Goal: Transaction & Acquisition: Purchase product/service

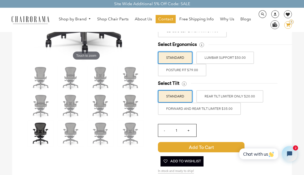
click at [208, 107] on label "FORWARD AND REAR TILT LIMITER $35.00" at bounding box center [199, 109] width 83 height 12
click at [0, 0] on input "FORWARD AND REAR TILT LIMITER $35.00" at bounding box center [0, 0] width 0 height 0
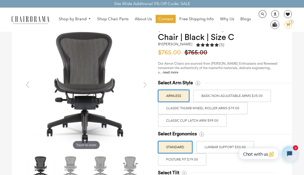
scroll to position [24, 0]
click at [221, 106] on label "Classic Thumb Wheel Roller Arms $79.00" at bounding box center [203, 108] width 90 height 12
click at [0, 0] on input "Classic Thumb Wheel Roller Arms $79.00" at bounding box center [0, 0] width 0 height 0
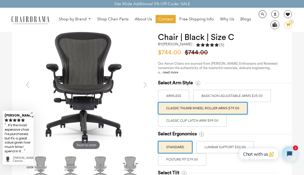
click at [189, 158] on label "POSTURE FIT $79.00" at bounding box center [182, 159] width 48 height 12
click at [0, 0] on input "POSTURE FIT $79.00" at bounding box center [0, 0] width 0 height 0
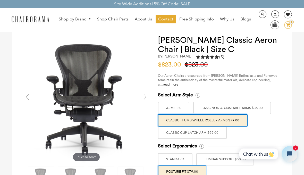
scroll to position [4, 0]
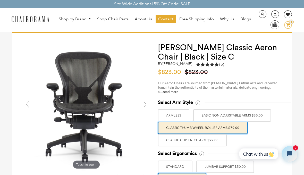
click at [198, 140] on label "Classic Clip Latch Arm $99.00" at bounding box center [192, 140] width 69 height 12
click at [0, 0] on input "Classic Clip Latch Arm $99.00" at bounding box center [0, 0] width 0 height 0
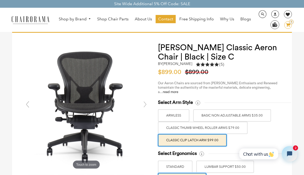
click at [202, 126] on label "Classic Thumb Wheel Roller Arms $79.00" at bounding box center [203, 128] width 90 height 12
click at [0, 0] on input "Classic Thumb Wheel Roller Arms $79.00" at bounding box center [0, 0] width 0 height 0
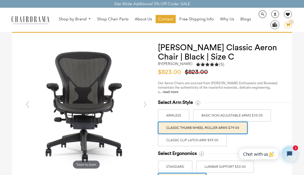
click at [144, 102] on link at bounding box center [145, 104] width 10 height 10
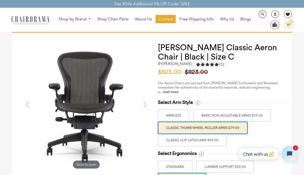
click at [143, 102] on link at bounding box center [145, 104] width 10 height 10
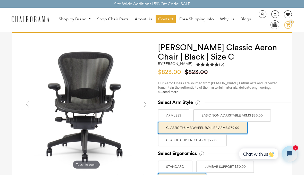
click at [147, 104] on link at bounding box center [145, 104] width 10 height 10
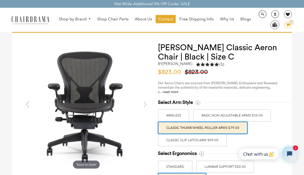
click at [147, 100] on link at bounding box center [145, 104] width 10 height 10
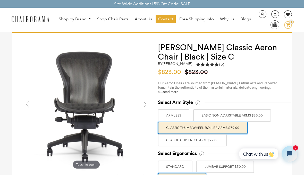
click at [146, 104] on link at bounding box center [145, 104] width 10 height 10
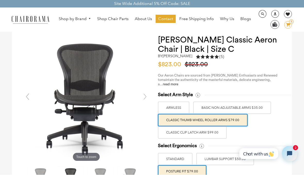
scroll to position [12, 0]
click at [199, 120] on label "Classic Thumb Wheel Roller Arms $79.00" at bounding box center [203, 120] width 90 height 12
click at [0, 0] on input "Classic Thumb Wheel Roller Arms $79.00" at bounding box center [0, 0] width 0 height 0
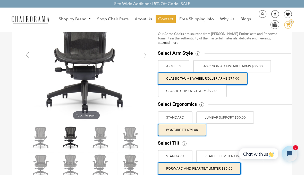
scroll to position [53, 0]
click at [183, 129] on label "POSTURE FIT $79.00" at bounding box center [182, 130] width 48 height 12
click at [0, 0] on input "POSTURE FIT $79.00" at bounding box center [0, 0] width 0 height 0
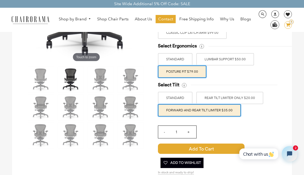
scroll to position [112, 0]
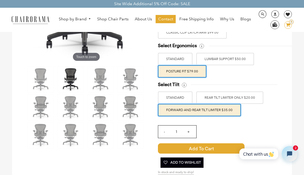
click at [199, 109] on label "FORWARD AND REAR TILT LIMITER $35.00" at bounding box center [199, 110] width 83 height 12
click at [0, 0] on input "FORWARD AND REAR TILT LIMITER $35.00" at bounding box center [0, 0] width 0 height 0
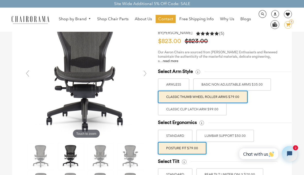
scroll to position [0, 0]
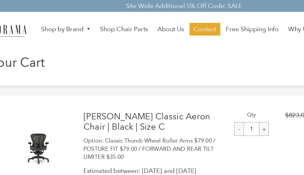
click at [25, 40] on h1 "Your Cart" at bounding box center [56, 41] width 63 height 10
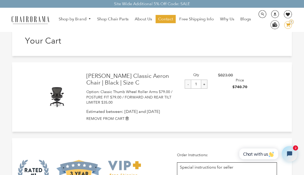
click at [118, 83] on link "[PERSON_NAME] Classic Aeron Chair | Black | Size C" at bounding box center [130, 80] width 88 height 14
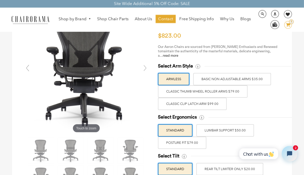
scroll to position [40, 0]
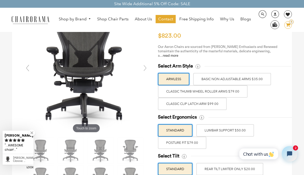
click at [208, 89] on label "Classic Thumb Wheel Roller Arms $79.00" at bounding box center [203, 91] width 90 height 12
click at [0, 0] on input "Classic Thumb Wheel Roller Arms $79.00" at bounding box center [0, 0] width 0 height 0
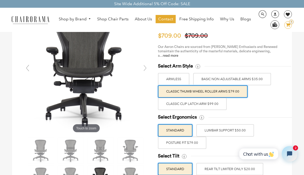
click at [183, 142] on label "POSTURE FIT $79.00" at bounding box center [182, 143] width 48 height 12
click at [0, 0] on input "POSTURE FIT $79.00" at bounding box center [0, 0] width 0 height 0
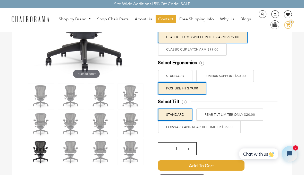
scroll to position [96, 0]
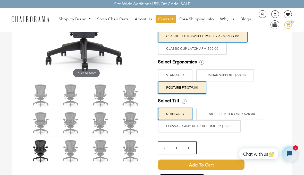
click at [209, 126] on label "FORWARD AND REAR TILT LIMITER $35.00" at bounding box center [199, 126] width 83 height 12
click at [0, 0] on input "FORWARD AND REAR TILT LIMITER $35.00" at bounding box center [0, 0] width 0 height 0
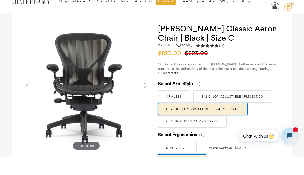
scroll to position [23, 0]
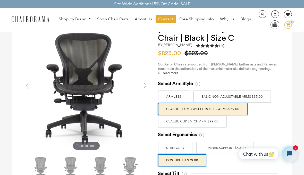
click at [145, 87] on link at bounding box center [145, 85] width 10 height 10
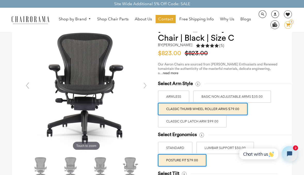
click at [145, 87] on link at bounding box center [145, 85] width 10 height 10
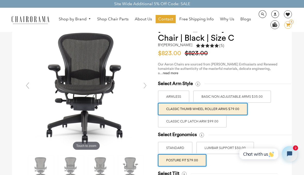
click at [30, 86] on link at bounding box center [27, 85] width 10 height 10
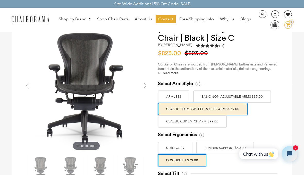
click at [28, 88] on link at bounding box center [27, 85] width 10 height 10
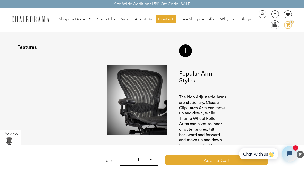
scroll to position [546, 0]
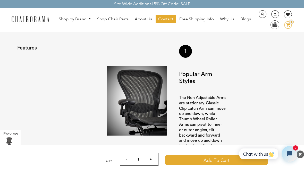
click at [132, 104] on img at bounding box center [137, 101] width 60 height 70
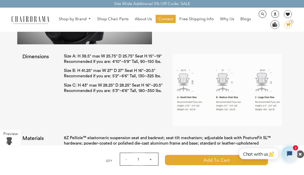
scroll to position [875, 0]
click at [263, 81] on img at bounding box center [227, 90] width 109 height 73
click at [232, 92] on img at bounding box center [227, 90] width 109 height 73
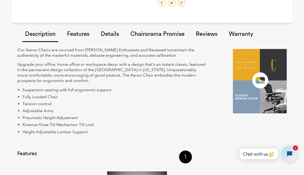
scroll to position [449, 0]
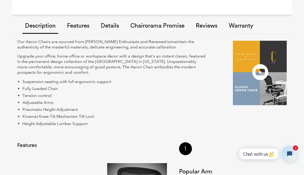
click at [81, 25] on link "Features" at bounding box center [78, 26] width 28 height 29
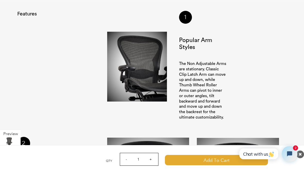
click at [46, 175] on div "Qty - 1 + Cart Error Add to Cart Added More payment options This item is a recu…" at bounding box center [152, 160] width 304 height 30
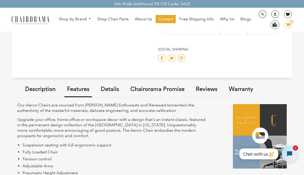
scroll to position [386, 0]
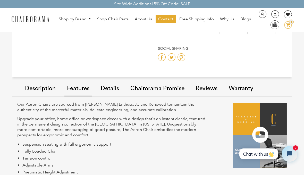
click at [107, 88] on link "Details" at bounding box center [109, 88] width 23 height 29
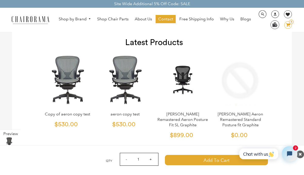
scroll to position [1737, 0]
click at [187, 112] on link "[PERSON_NAME] Remastered Aeron Posture Fit SL Graphite" at bounding box center [182, 120] width 50 height 16
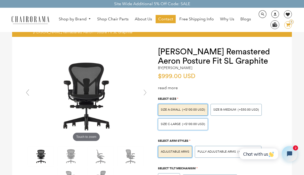
click at [192, 123] on span "(+$100.00 USD)" at bounding box center [193, 124] width 23 height 3
click at [0, 0] on input "SIZE C-LARGE (+$100.00 USD)" at bounding box center [0, 0] width 0 height 0
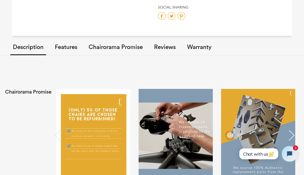
scroll to position [502, 0]
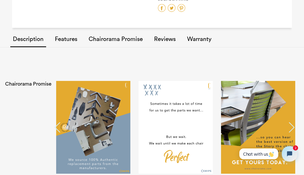
click at [67, 38] on link "Features" at bounding box center [66, 39] width 28 height 29
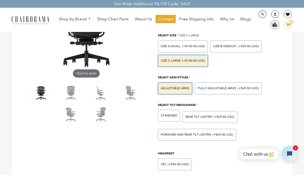
scroll to position [63, 0]
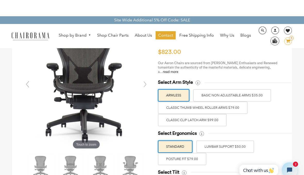
scroll to position [24, 0]
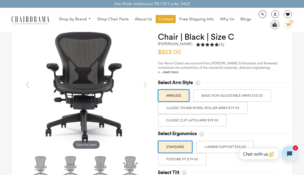
click at [215, 108] on label "Classic Thumb Wheel Roller Arms $79.00" at bounding box center [203, 108] width 90 height 12
click at [0, 0] on input "Classic Thumb Wheel Roller Arms $79.00" at bounding box center [0, 0] width 0 height 0
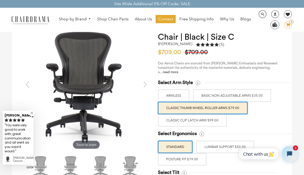
click at [193, 159] on label "POSTURE FIT $79.00" at bounding box center [182, 159] width 48 height 12
click at [0, 0] on input "POSTURE FIT $79.00" at bounding box center [0, 0] width 0 height 0
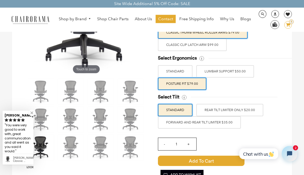
scroll to position [99, 0]
click at [215, 122] on label "FORWARD AND REAR TILT LIMITER $35.00" at bounding box center [199, 122] width 83 height 12
click at [0, 0] on input "FORWARD AND REAR TILT LIMITER $35.00" at bounding box center [0, 0] width 0 height 0
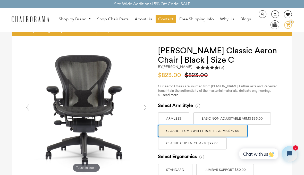
scroll to position [0, 0]
